Goal: Information Seeking & Learning: Find specific fact

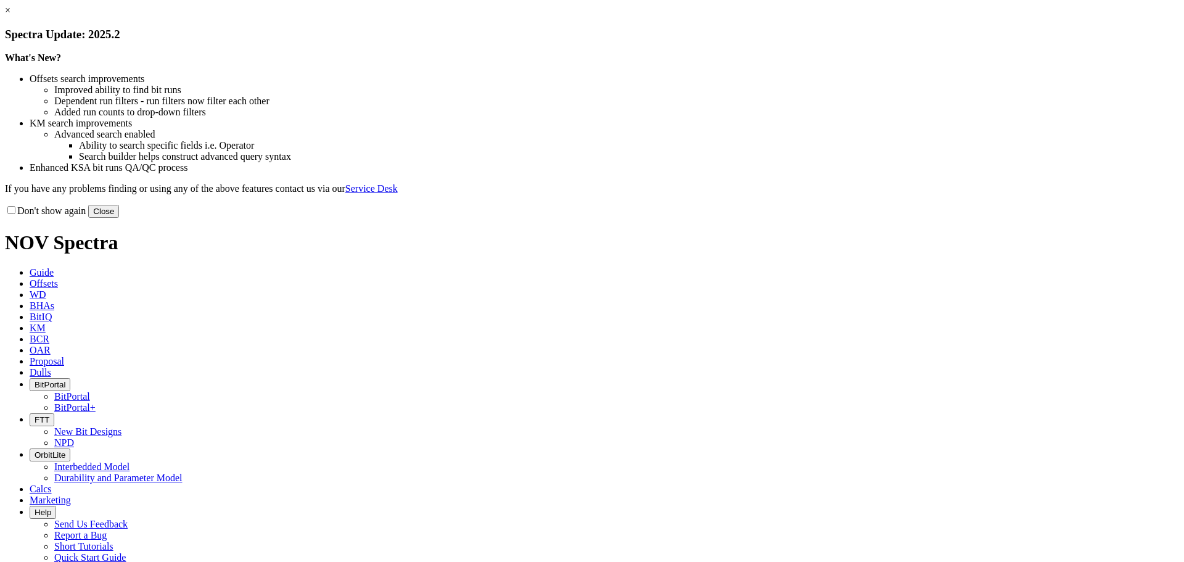
click at [119, 218] on button "Close" at bounding box center [103, 211] width 31 height 13
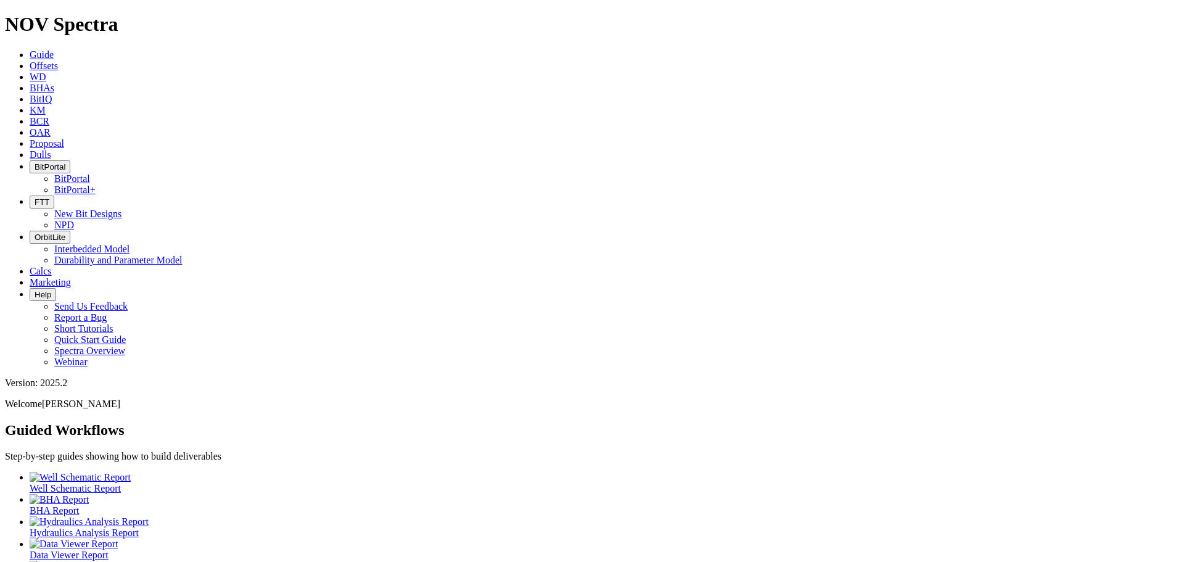
click at [65, 162] on span "BitPortal" at bounding box center [50, 166] width 31 height 9
click at [90, 173] on link "BitPortal" at bounding box center [72, 178] width 36 height 10
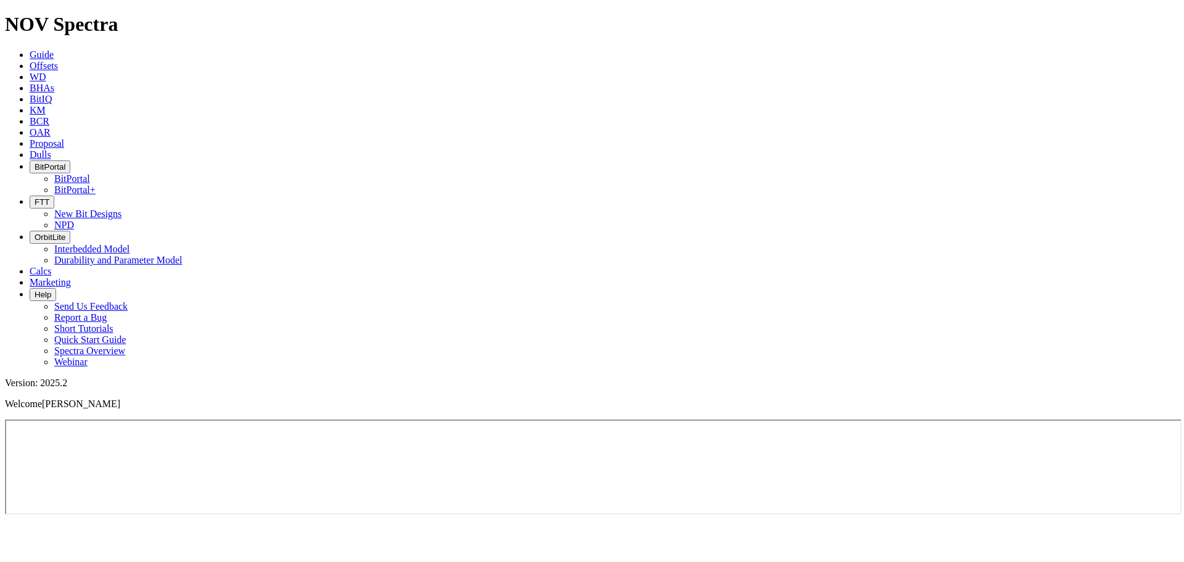
click at [46, 105] on span "KM" at bounding box center [38, 110] width 16 height 10
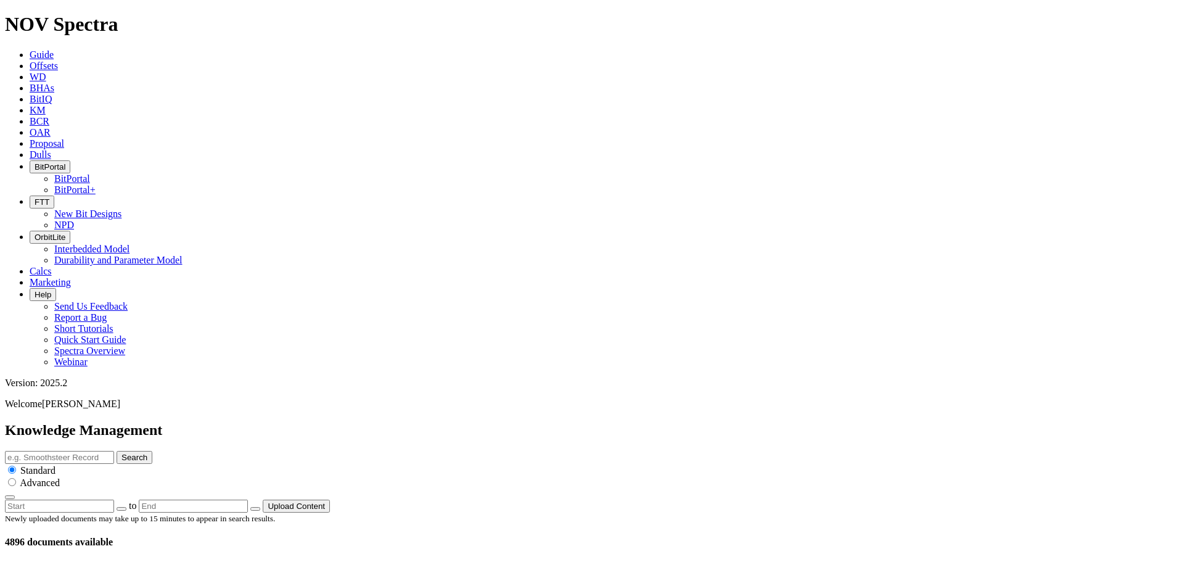
click at [114, 451] on input "text" at bounding box center [59, 457] width 109 height 13
type input "MUT"
click at [117, 451] on button "Search" at bounding box center [135, 457] width 36 height 13
click at [114, 451] on input "MUT" at bounding box center [59, 457] width 109 height 13
type input "MUT guidance"
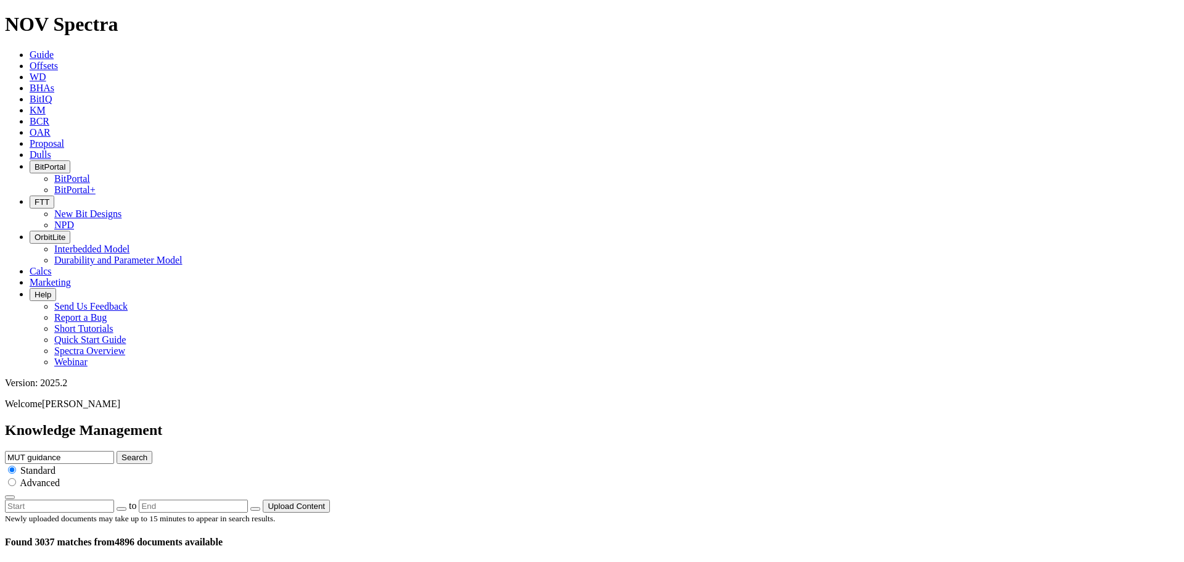
click at [117, 451] on button "Search" at bounding box center [135, 457] width 36 height 13
drag, startPoint x: 554, startPoint y: 65, endPoint x: 546, endPoint y: 65, distance: 8.7
click at [114, 451] on input "MUT guidance" at bounding box center [59, 457] width 109 height 13
type input "Make up torque guidance"
click at [117, 451] on button "Search" at bounding box center [135, 457] width 36 height 13
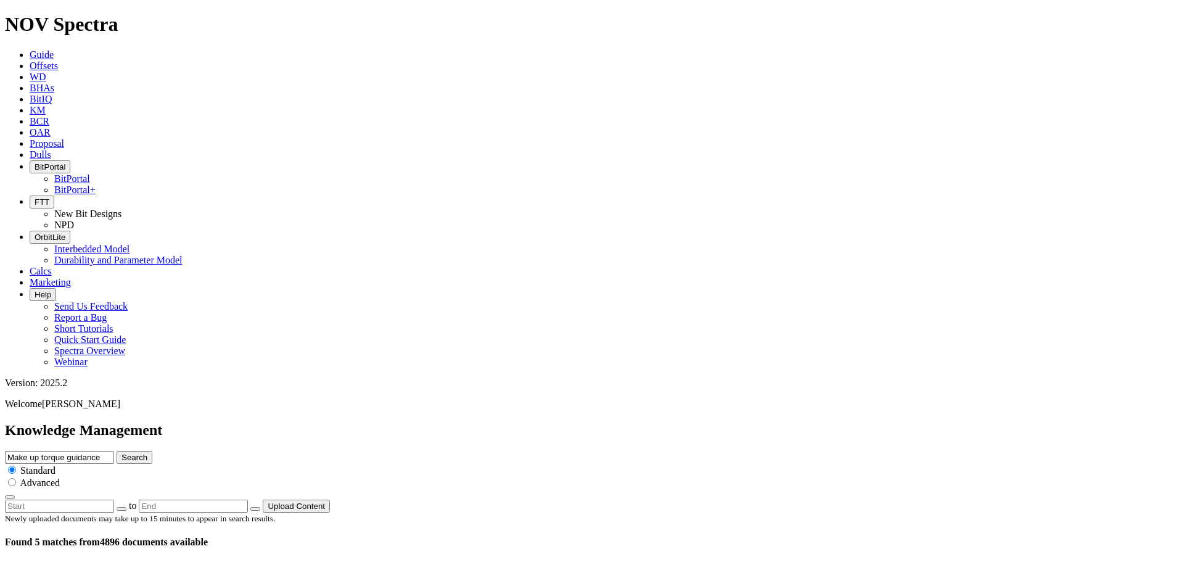
drag, startPoint x: 647, startPoint y: 66, endPoint x: 606, endPoint y: 67, distance: 40.7
click at [114, 451] on input "Make up torque guidance" at bounding box center [59, 457] width 109 height 13
type input "Makeup torque guidance"
click at [117, 451] on button "Search" at bounding box center [135, 457] width 36 height 13
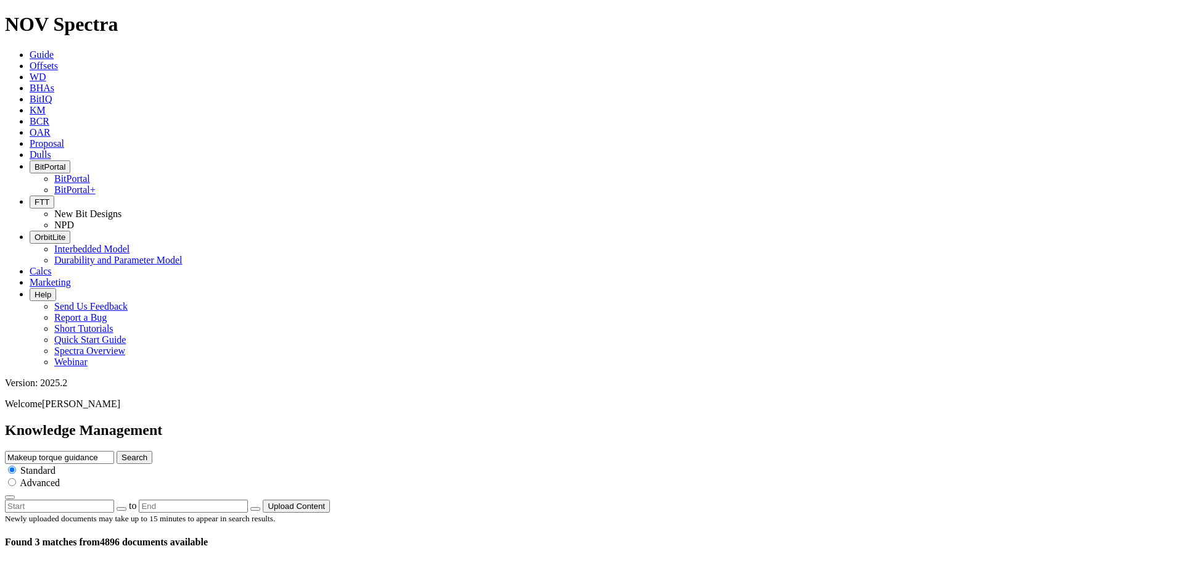
click at [114, 451] on input "Makeup torque guidance" at bounding box center [59, 457] width 109 height 13
type input "Makeup torque"
click at [117, 451] on button "Search" at bounding box center [135, 457] width 36 height 13
click at [152, 451] on button "Search" at bounding box center [135, 457] width 36 height 13
click at [114, 451] on input "Makeup torque" at bounding box center [59, 457] width 109 height 13
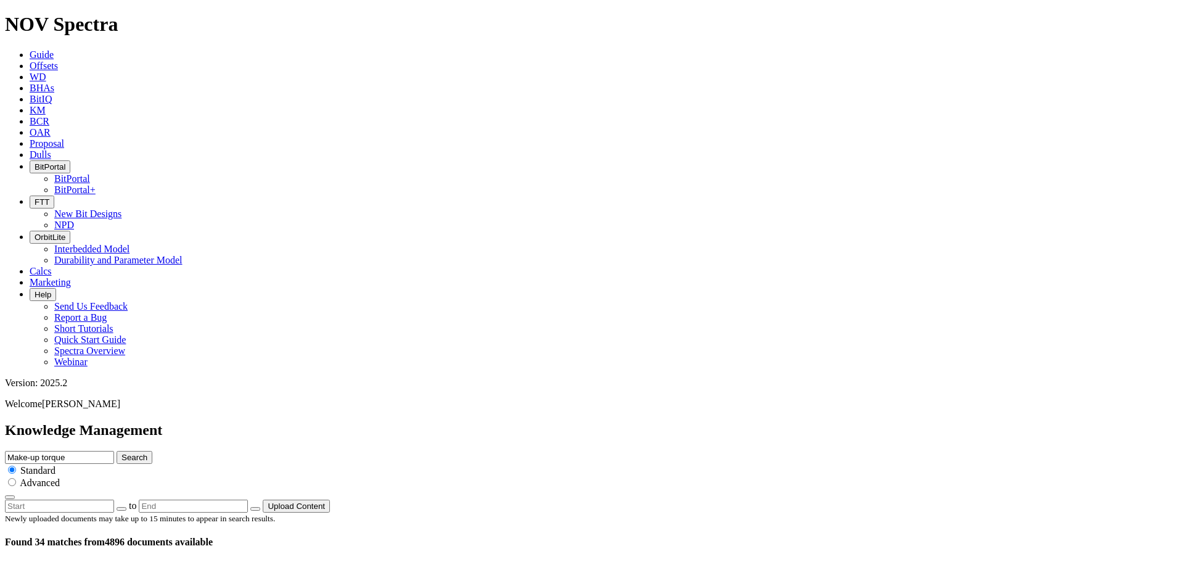
type input "Make-up torque"
click at [117, 451] on button "Search" at bounding box center [135, 457] width 36 height 13
click at [114, 451] on input "Make-up torque" at bounding box center [59, 457] width 109 height 13
type input "Make-up torque guidance"
click at [117, 451] on button "Search" at bounding box center [135, 457] width 36 height 13
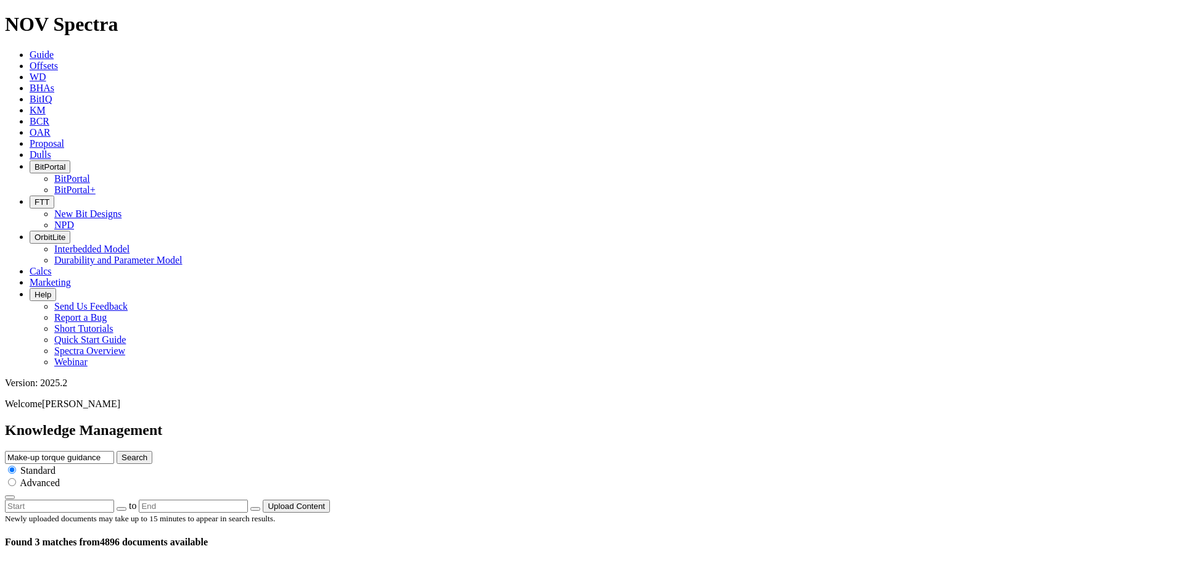
click at [114, 451] on input "Make-up torque guidance" at bounding box center [59, 457] width 109 height 13
paste input "FC Make-up Torque Guidance.pptx"
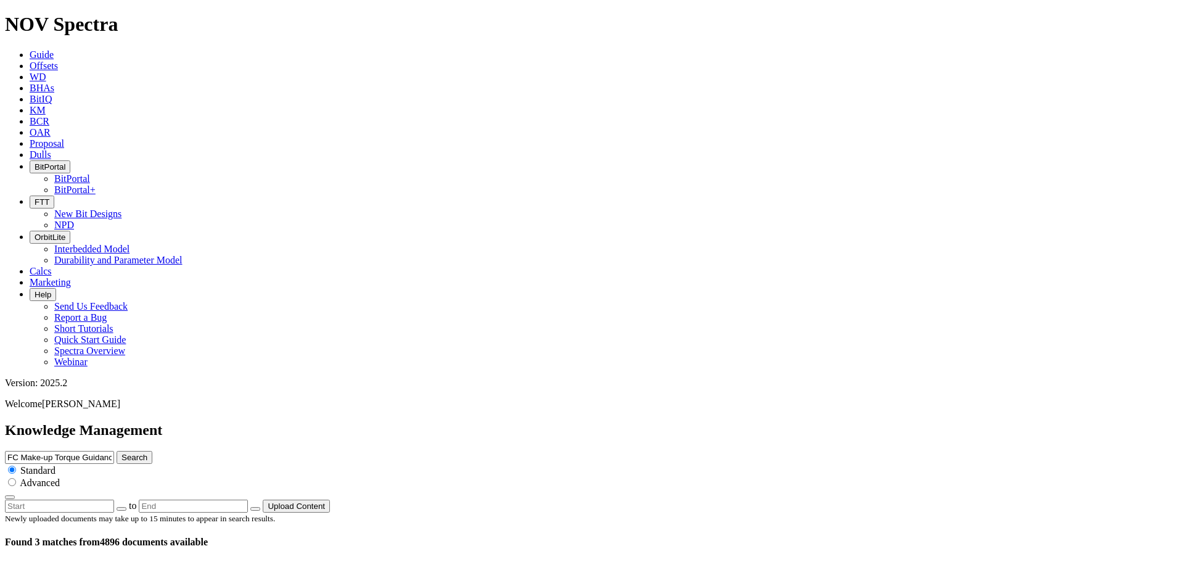
type input "FC Make-up Torque Guidance.pptx"
click at [152, 451] on button "Search" at bounding box center [135, 457] width 36 height 13
click at [46, 105] on span "KM" at bounding box center [38, 110] width 16 height 10
drag, startPoint x: 655, startPoint y: 66, endPoint x: 747, endPoint y: 64, distance: 91.9
click at [114, 451] on input "FC Make-up Torque Guidance.pptx" at bounding box center [59, 457] width 109 height 13
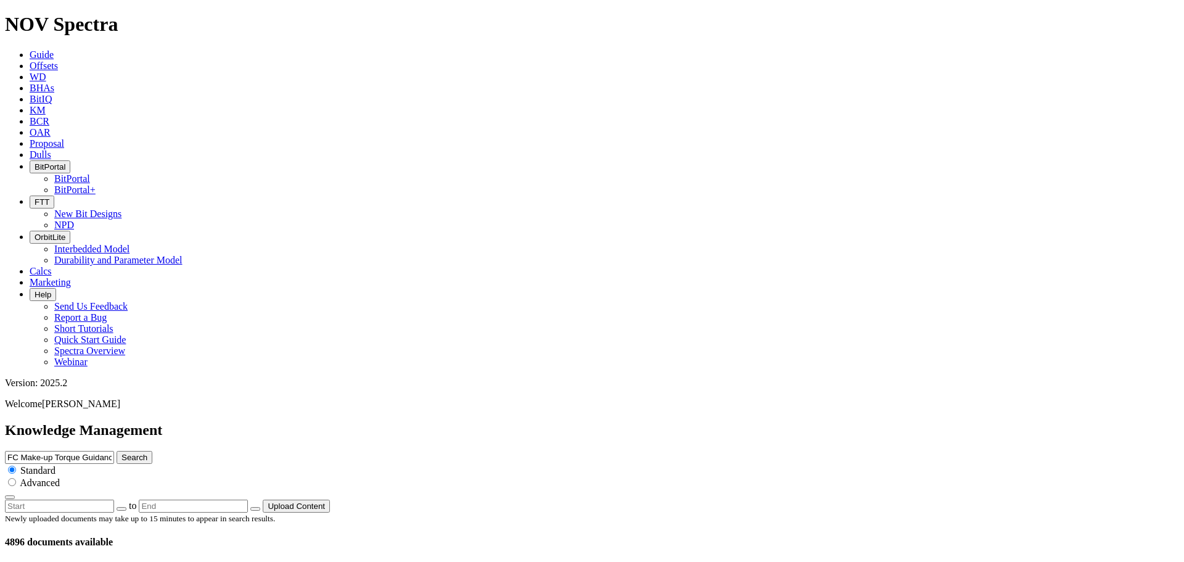
type input "FC Make-up Torque Guidance"
click at [117, 451] on button "Search" at bounding box center [135, 457] width 36 height 13
drag, startPoint x: 537, startPoint y: 65, endPoint x: 721, endPoint y: 67, distance: 184.4
click at [114, 451] on input "FC Make-up Torque Guidance" at bounding box center [59, 457] width 109 height 13
type input "make up"
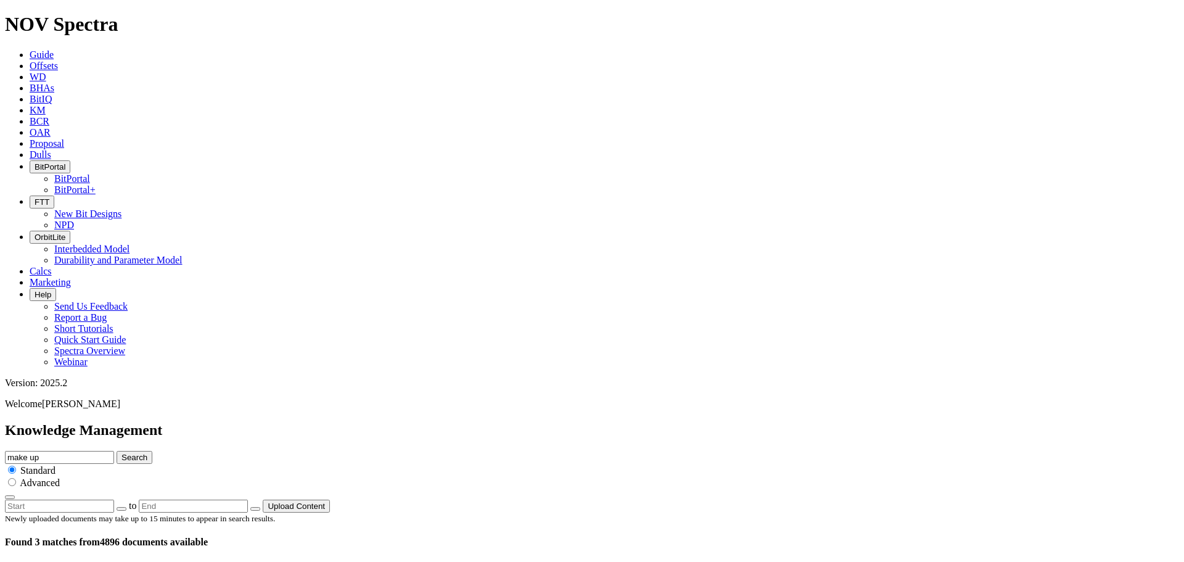
click at [117, 451] on button "Search" at bounding box center [135, 457] width 36 height 13
click at [114, 451] on input "make up" at bounding box center [59, 457] width 109 height 13
type input "make-up"
click at [117, 451] on button "Search" at bounding box center [135, 457] width 36 height 13
click at [114, 451] on input "make-up" at bounding box center [59, 457] width 109 height 13
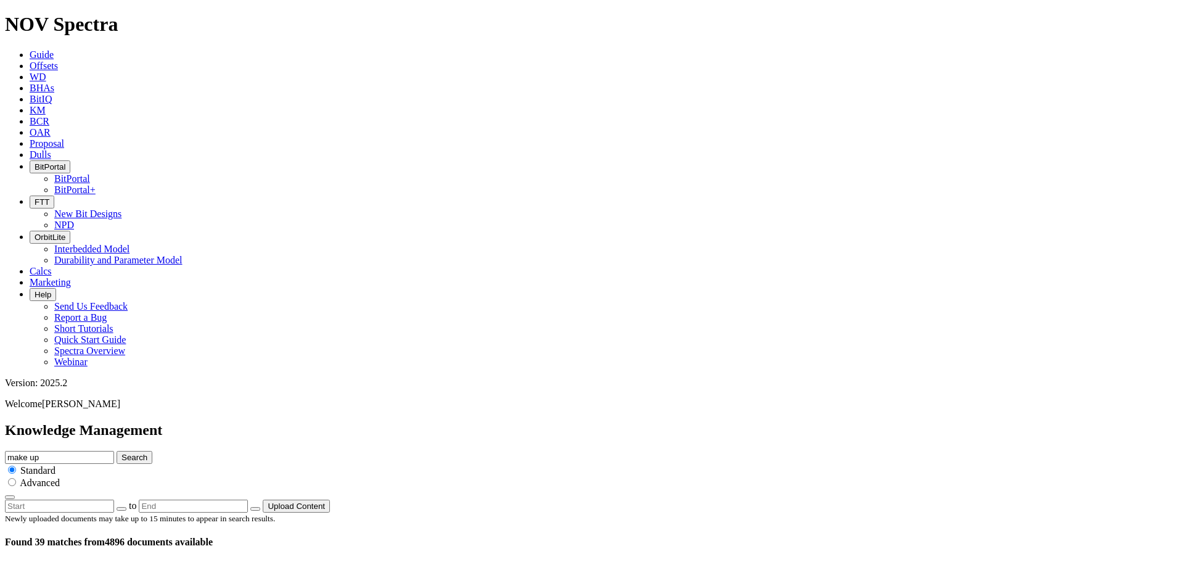
type input "make up"
click at [117, 451] on button "Search" at bounding box center [135, 457] width 36 height 13
